Goal: Navigation & Orientation: Find specific page/section

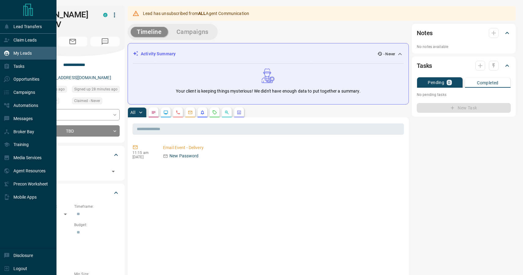
click at [28, 54] on p "My Leads" at bounding box center [22, 53] width 18 height 5
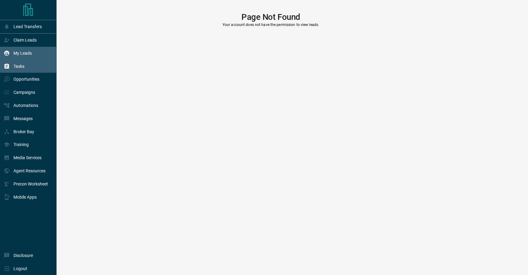
click at [18, 68] on p "Tasks" at bounding box center [18, 66] width 11 height 5
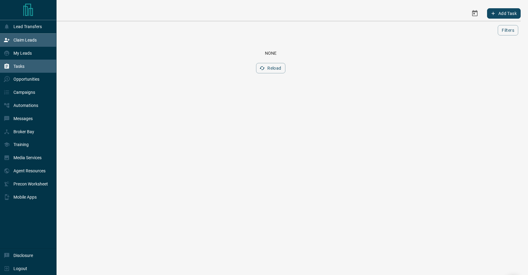
click at [26, 38] on p "Claim Leads" at bounding box center [24, 40] width 23 height 5
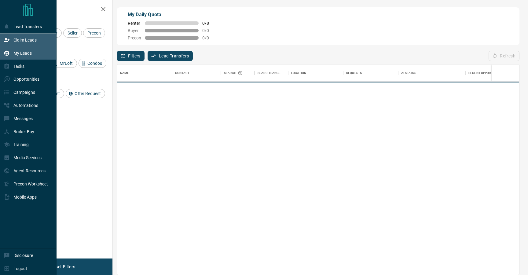
scroll to position [205, 397]
click at [20, 53] on p "My Leads" at bounding box center [22, 53] width 18 height 5
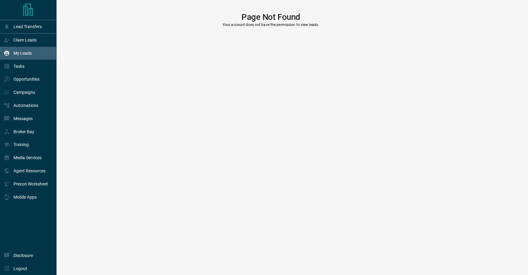
click at [20, 53] on p "My Leads" at bounding box center [22, 53] width 18 height 5
click at [20, 65] on p "Tasks" at bounding box center [18, 66] width 11 height 5
